Goal: Navigation & Orientation: Find specific page/section

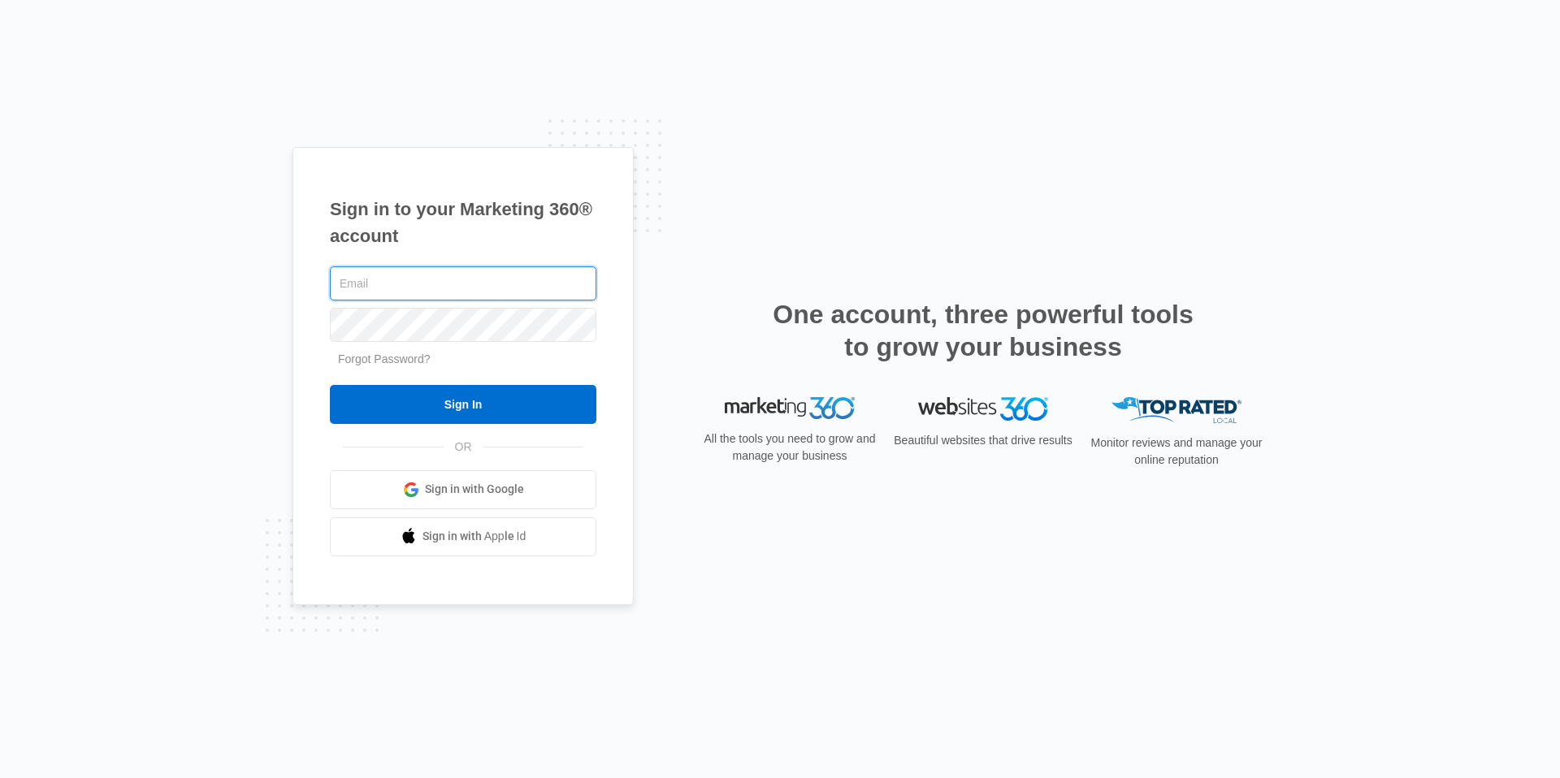
type input "[EMAIL_ADDRESS][DOMAIN_NAME]"
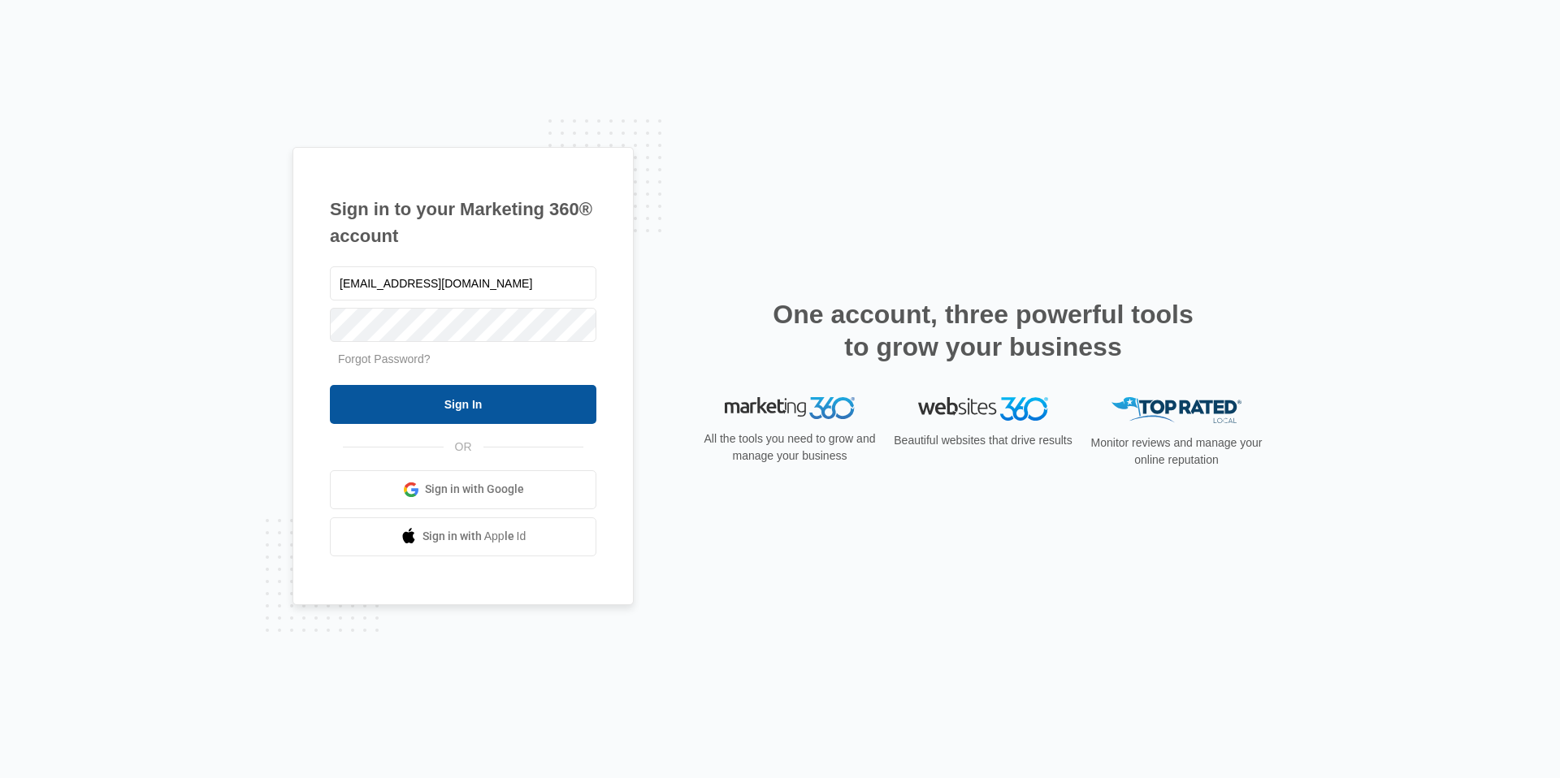
click at [461, 416] on input "Sign In" at bounding box center [463, 404] width 266 height 39
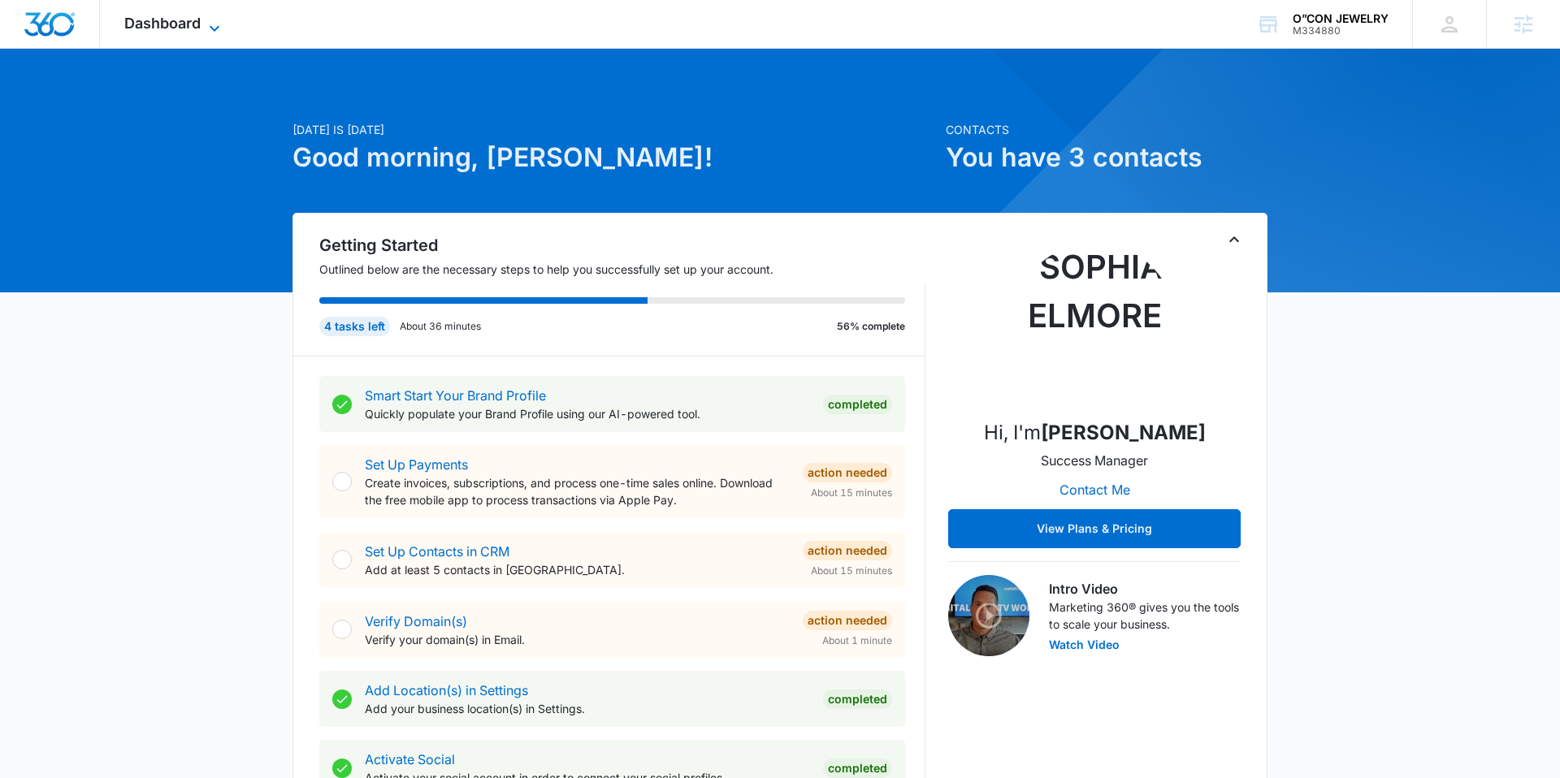
click at [169, 25] on span "Dashboard" at bounding box center [162, 23] width 76 height 17
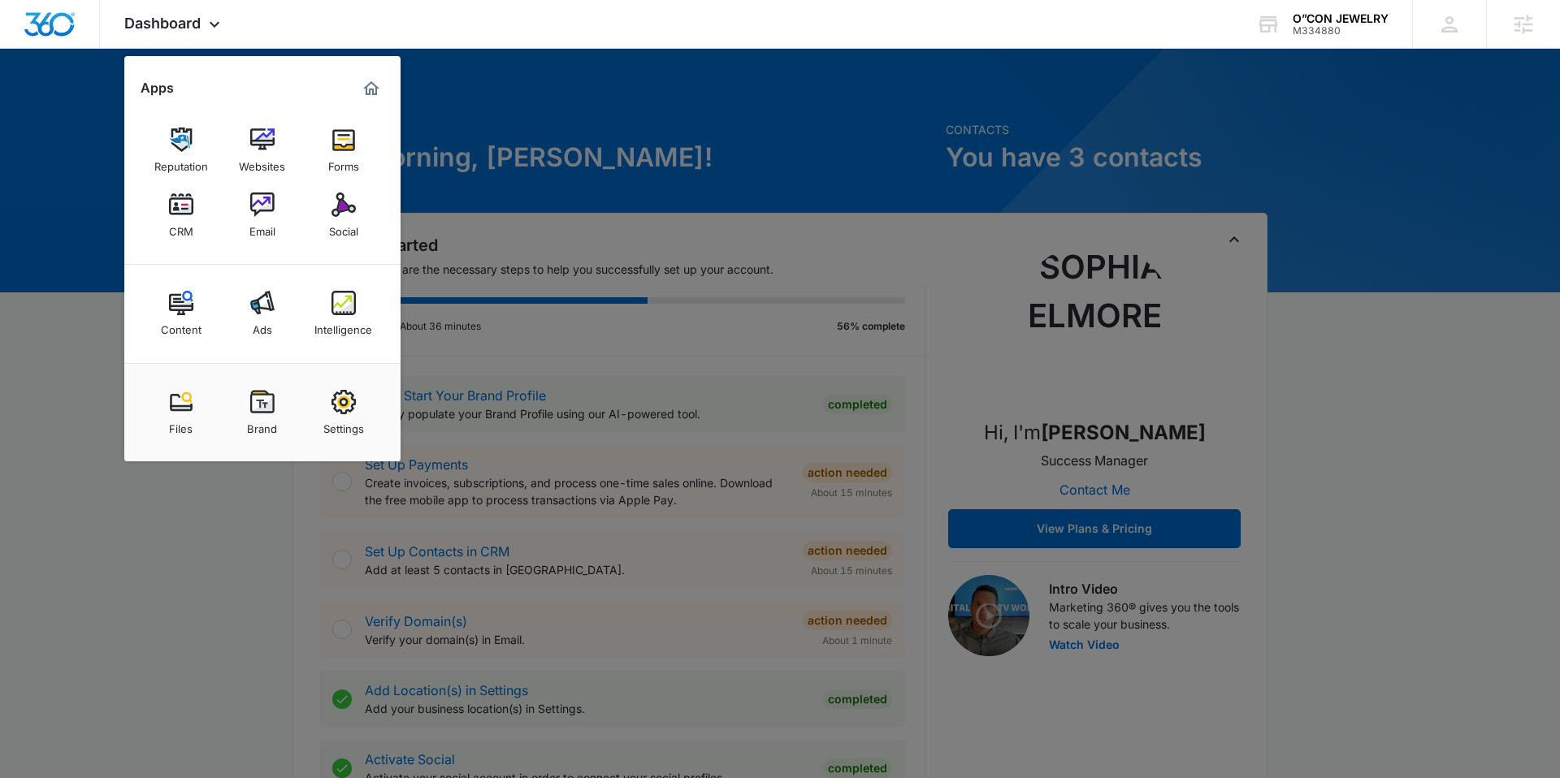
click at [95, 308] on div at bounding box center [780, 389] width 1560 height 778
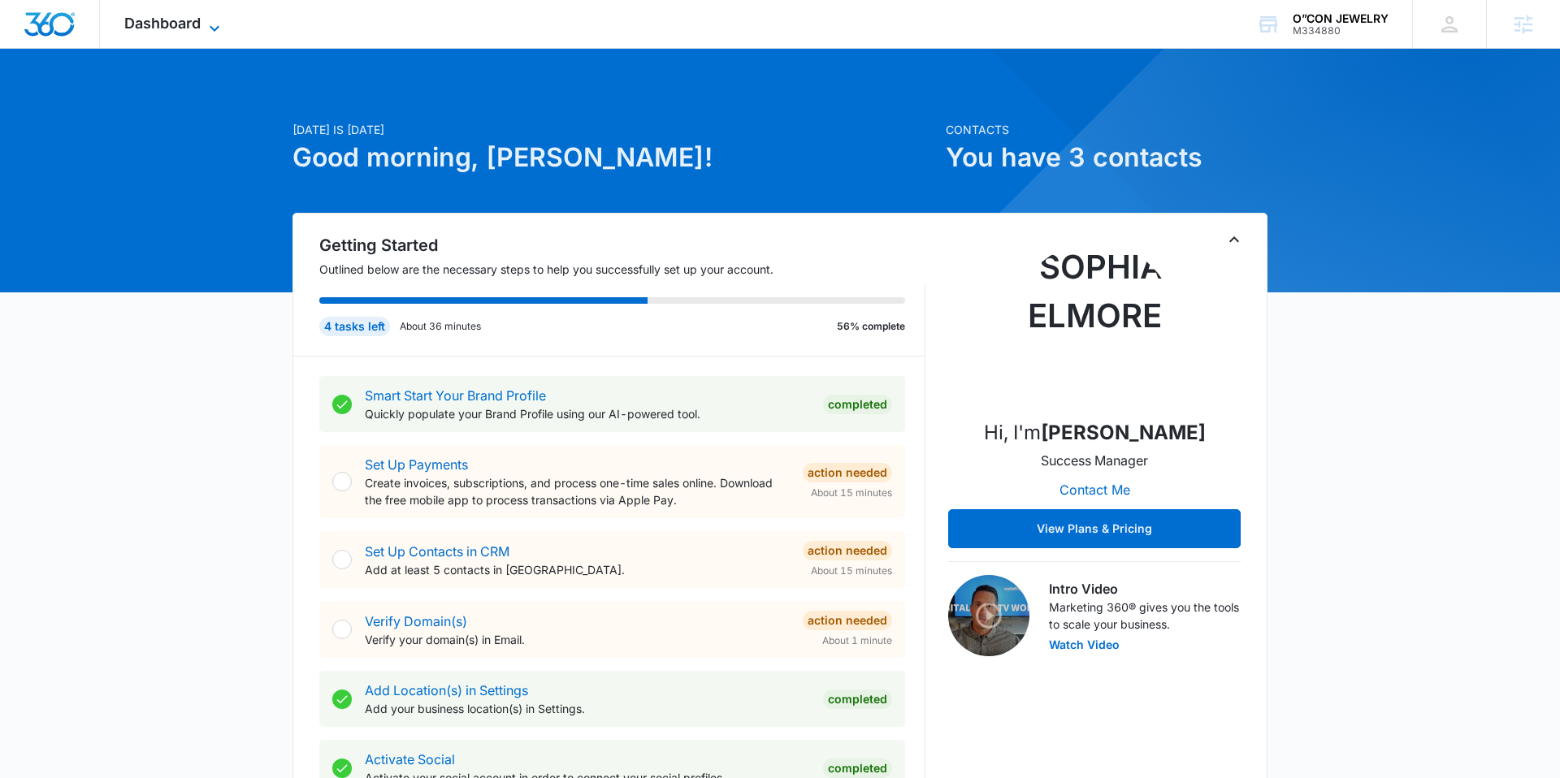
click at [184, 19] on span "Dashboard" at bounding box center [162, 23] width 76 height 17
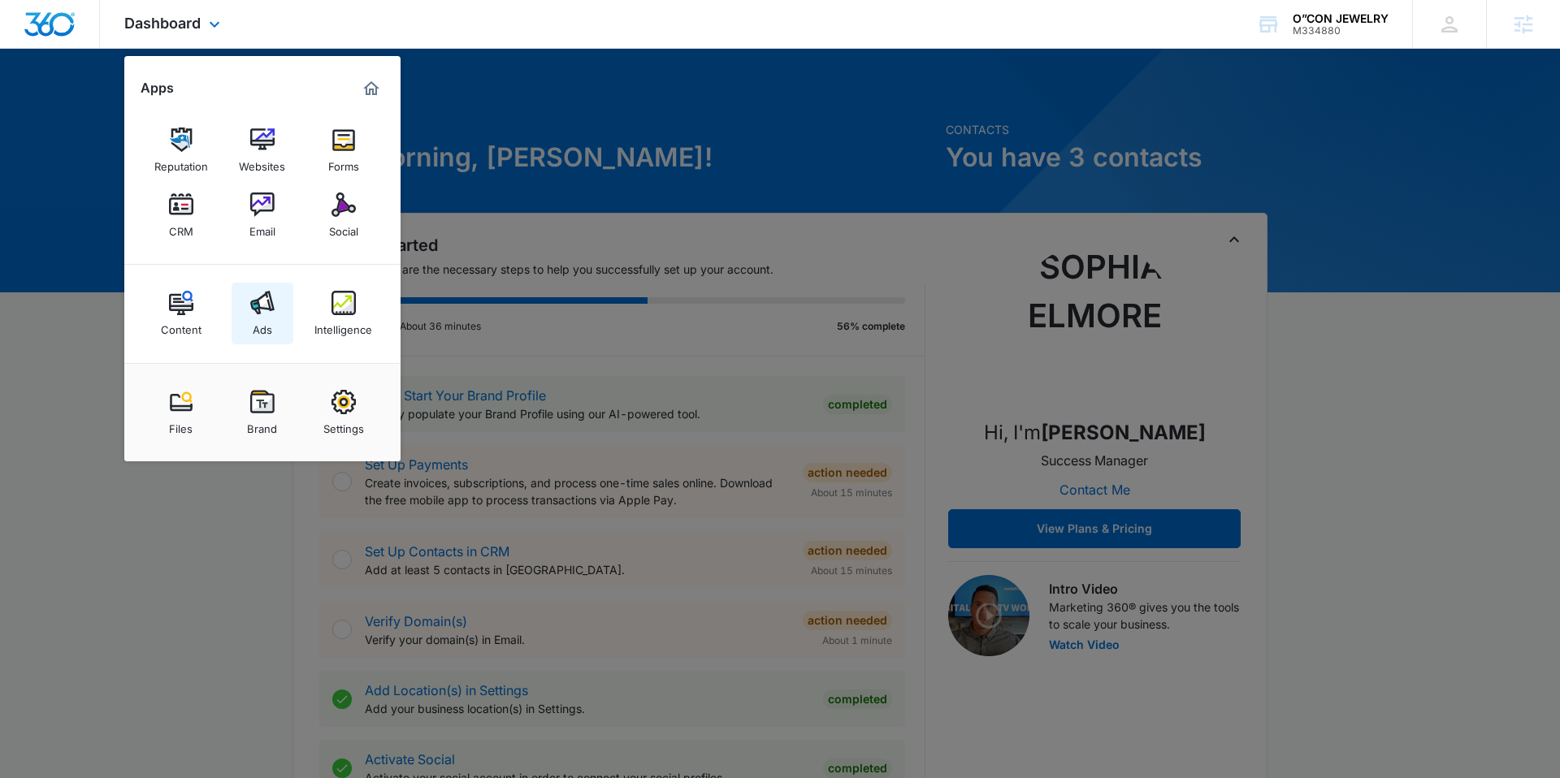
click at [262, 305] on img at bounding box center [262, 303] width 24 height 24
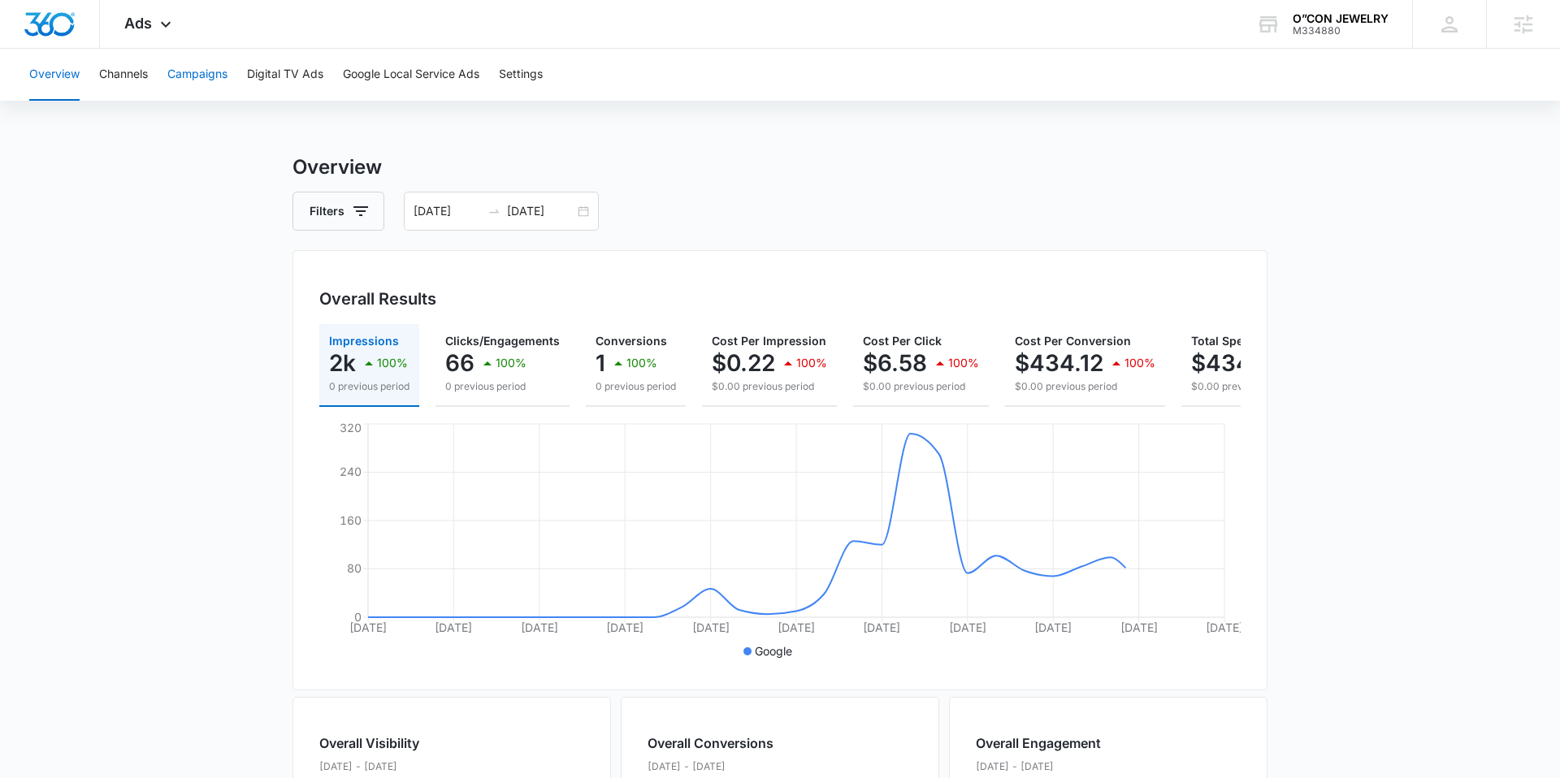
click at [210, 81] on button "Campaigns" at bounding box center [197, 75] width 60 height 52
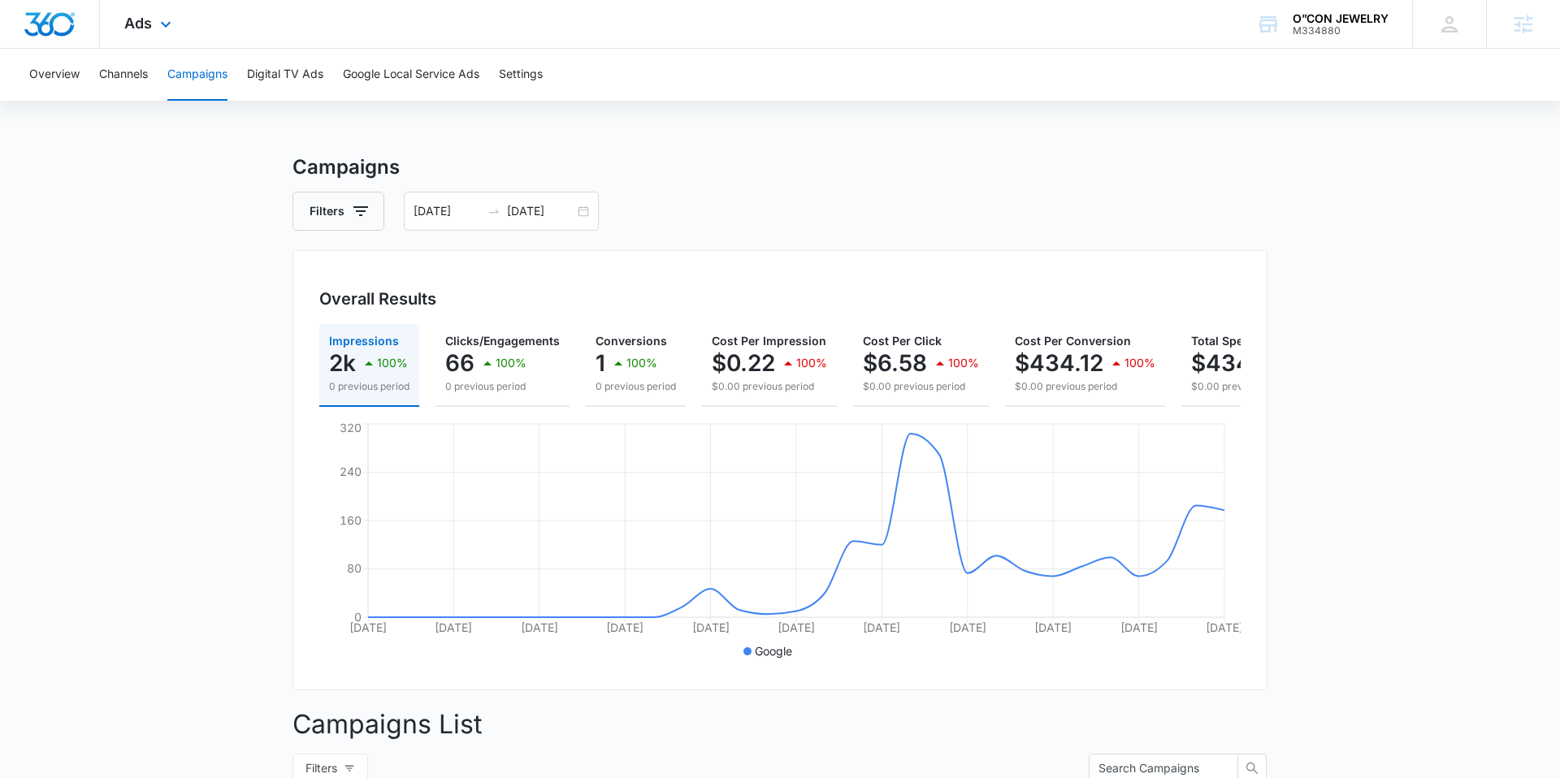
click at [159, 9] on div "Ads Apps Reputation Websites Forms CRM Email Social Content Ads Intelligence Fi…" at bounding box center [150, 24] width 100 height 48
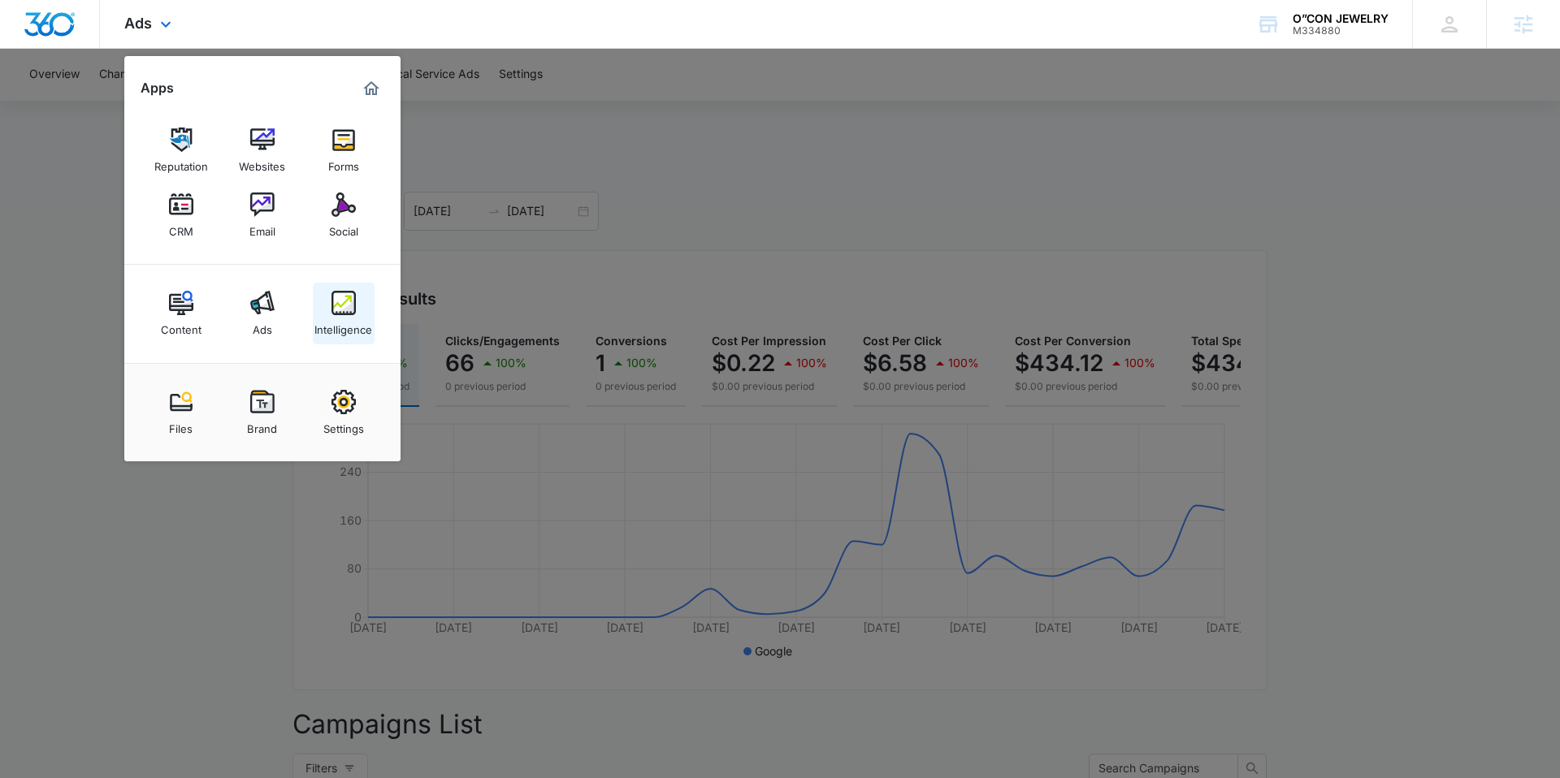
click at [327, 331] on div "Intelligence" at bounding box center [343, 325] width 58 height 21
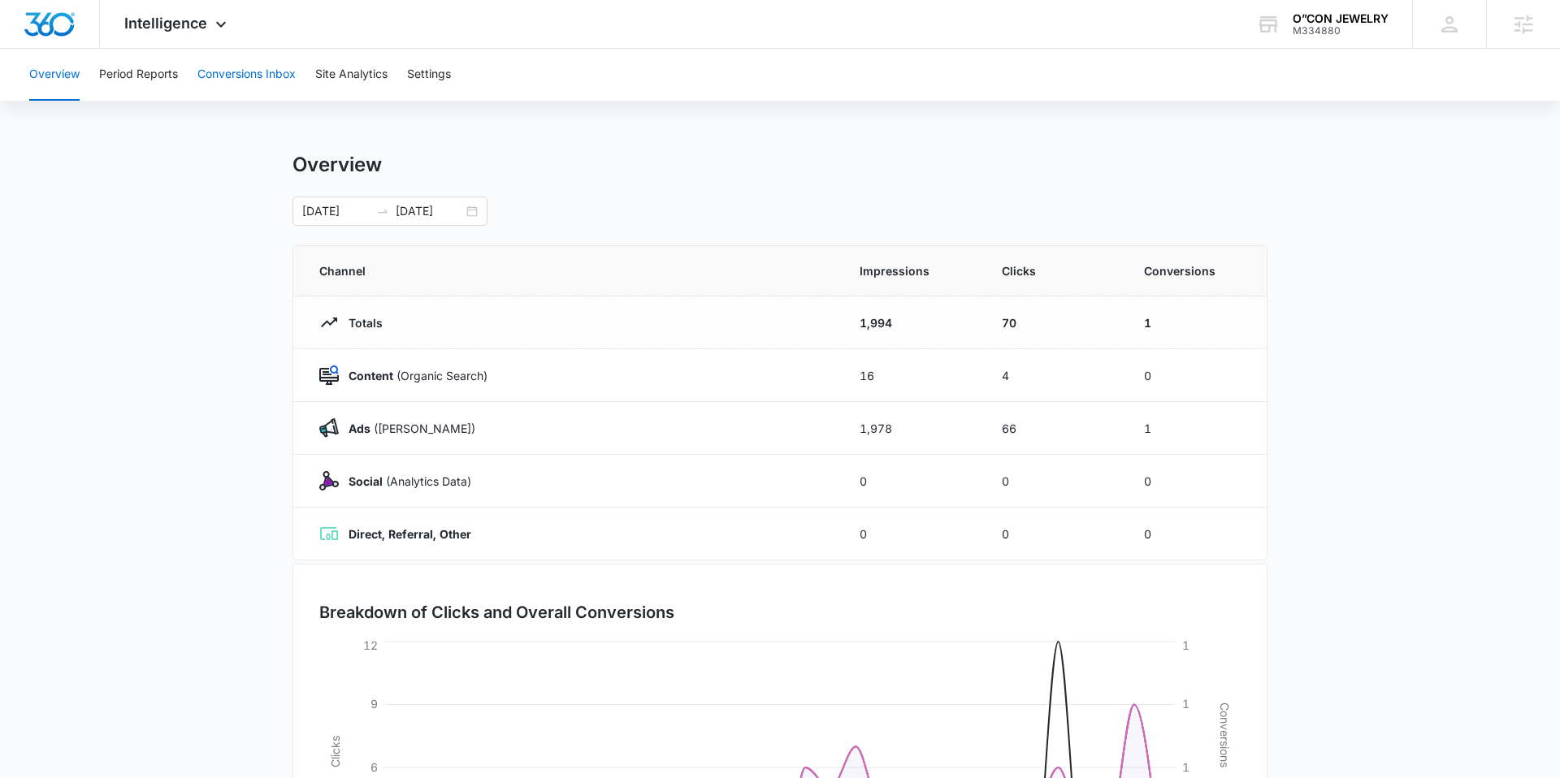
click at [242, 81] on button "Conversions Inbox" at bounding box center [246, 75] width 98 height 52
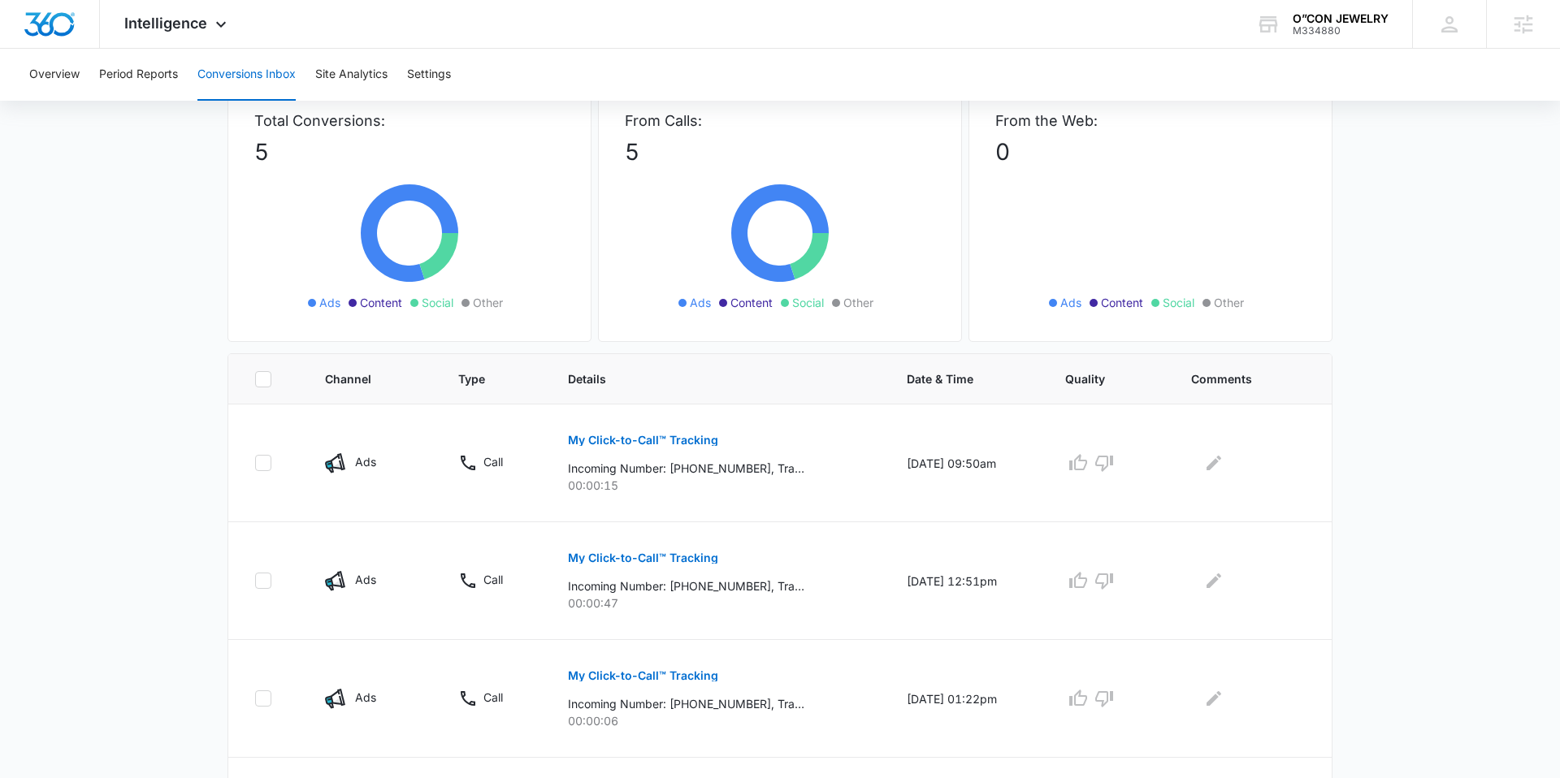
scroll to position [113, 0]
